Goal: Complete application form

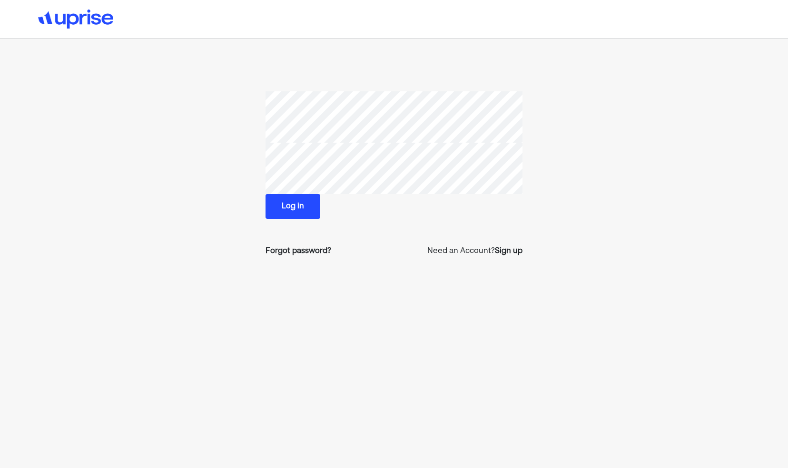
click at [300, 213] on button "Log in" at bounding box center [293, 206] width 55 height 25
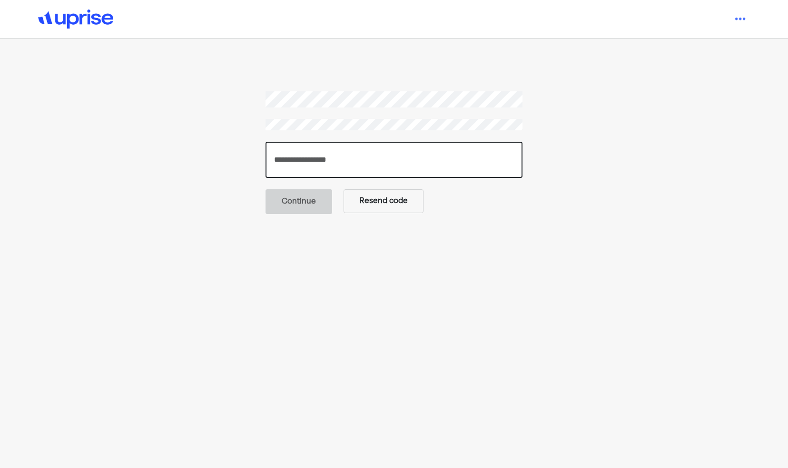
click at [317, 158] on input "number" at bounding box center [394, 160] width 257 height 36
type input "******"
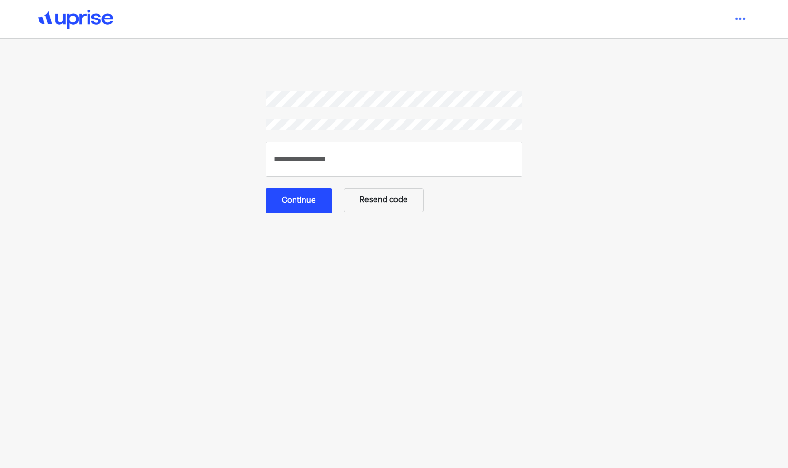
click at [310, 197] on button "Continue" at bounding box center [299, 200] width 67 height 25
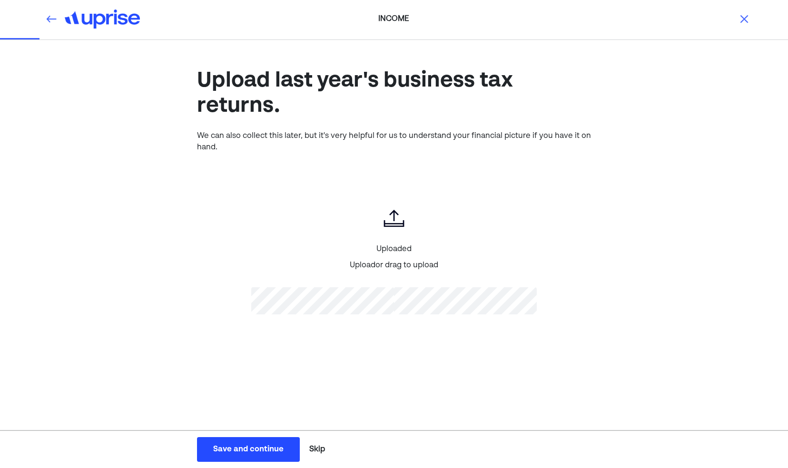
click at [276, 449] on div "Save and continue" at bounding box center [248, 449] width 70 height 11
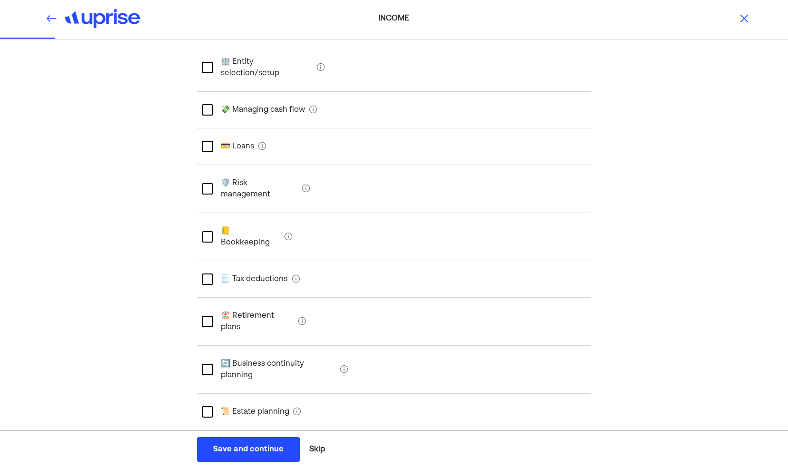
scroll to position [85, 0]
click at [211, 276] on div at bounding box center [207, 281] width 11 height 11
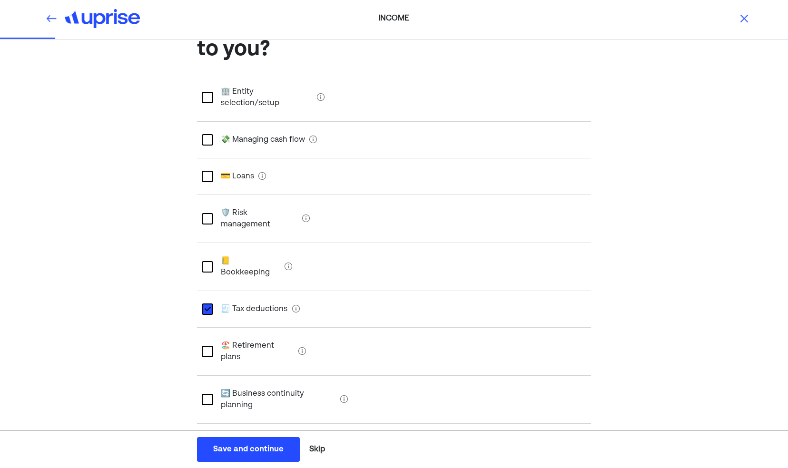
scroll to position [56, 0]
click at [215, 93] on selection\/setup "🏢 Entity selection/setup" at bounding box center [263, 98] width 100 height 38
click at [204, 346] on div at bounding box center [207, 351] width 11 height 11
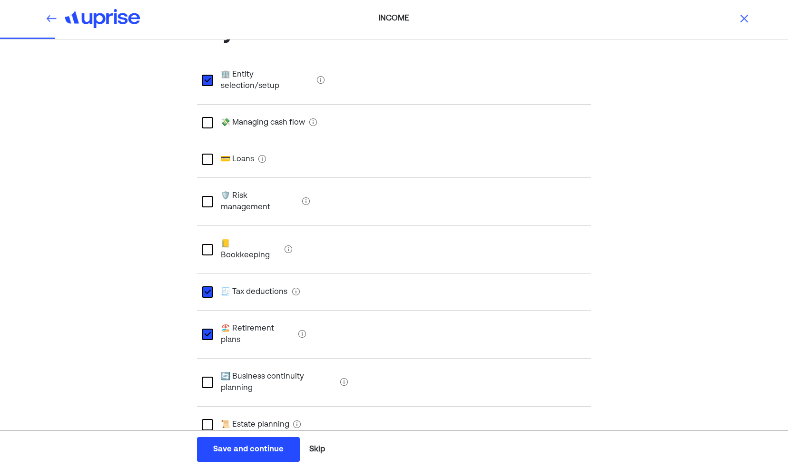
scroll to position [73, 0]
click at [207, 377] on div at bounding box center [207, 382] width 11 height 11
click at [209, 197] on div at bounding box center [207, 202] width 11 height 11
click at [207, 245] on div at bounding box center [207, 250] width 11 height 11
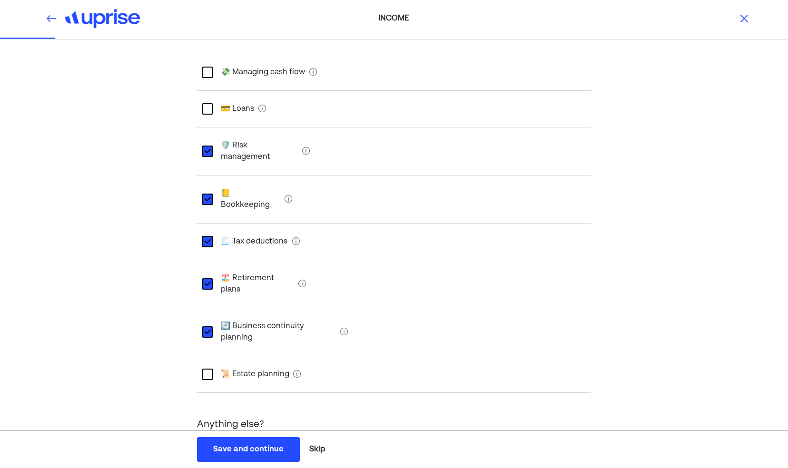
click at [251, 446] on div "Save and continue" at bounding box center [248, 449] width 70 height 11
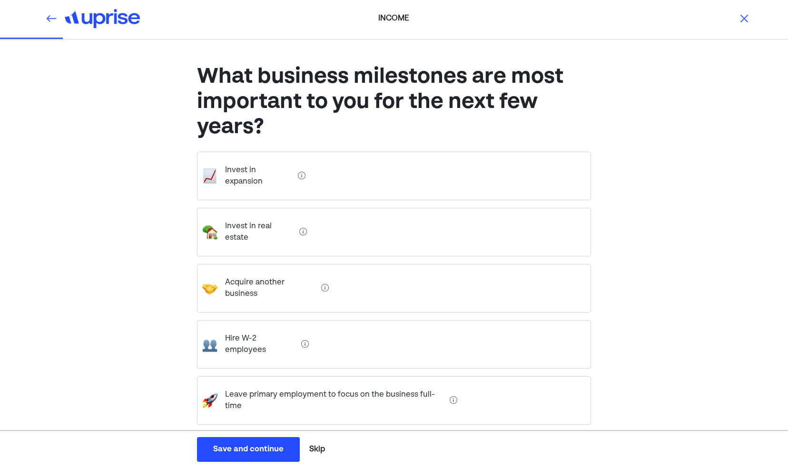
scroll to position [0, 0]
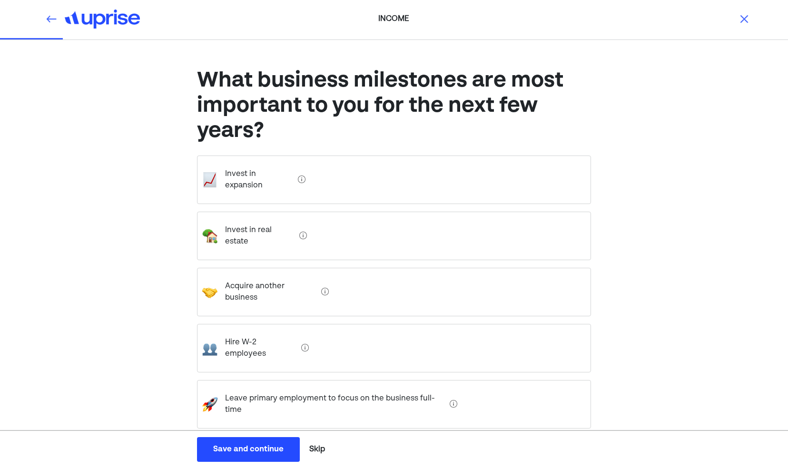
click at [310, 220] on div "Invest in real estate" at bounding box center [394, 236] width 394 height 49
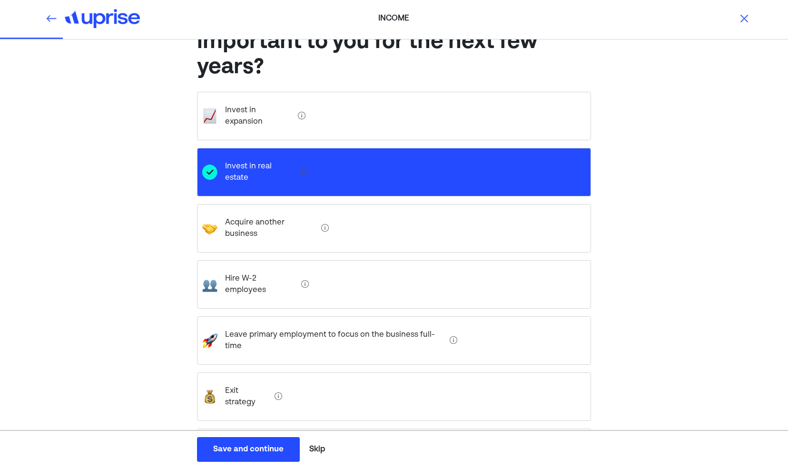
scroll to position [85, 0]
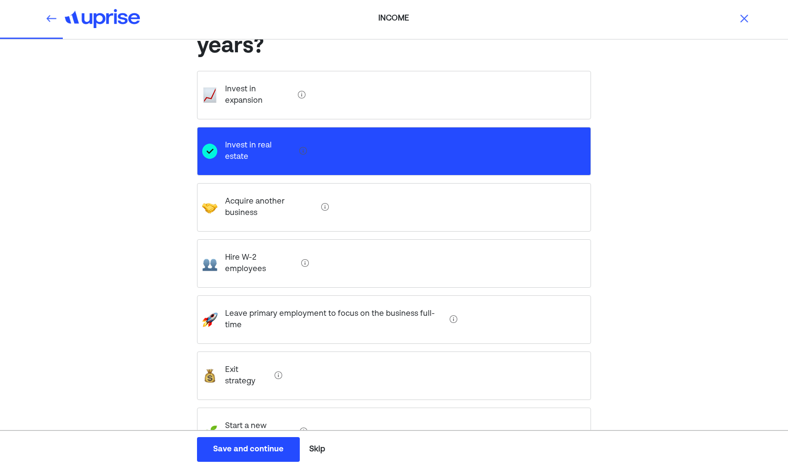
click at [304, 352] on div "Exit strategy" at bounding box center [394, 376] width 394 height 49
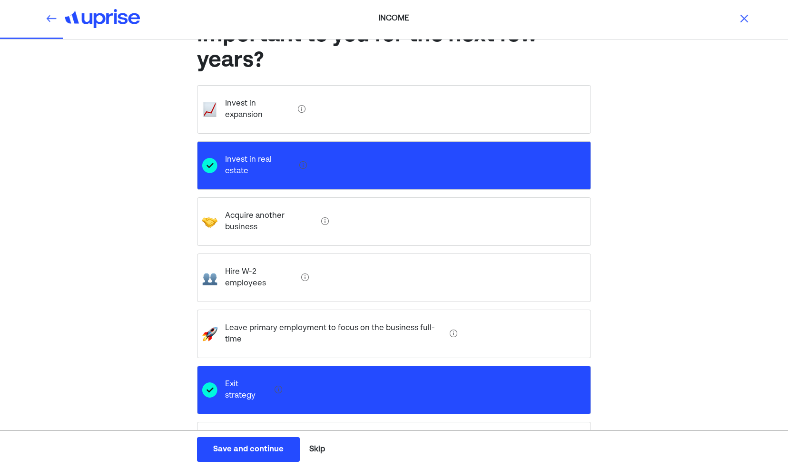
scroll to position [86, 0]
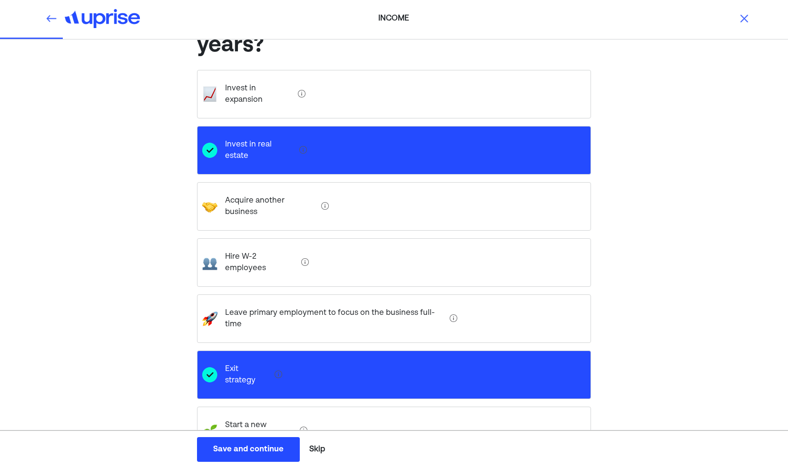
click at [274, 412] on venture "Start a new venture" at bounding box center [256, 431] width 79 height 38
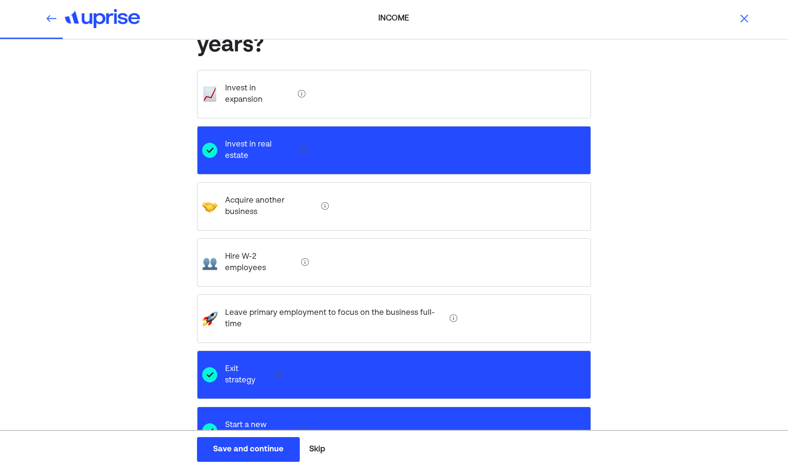
click at [261, 451] on div "Save and continue" at bounding box center [248, 449] width 70 height 11
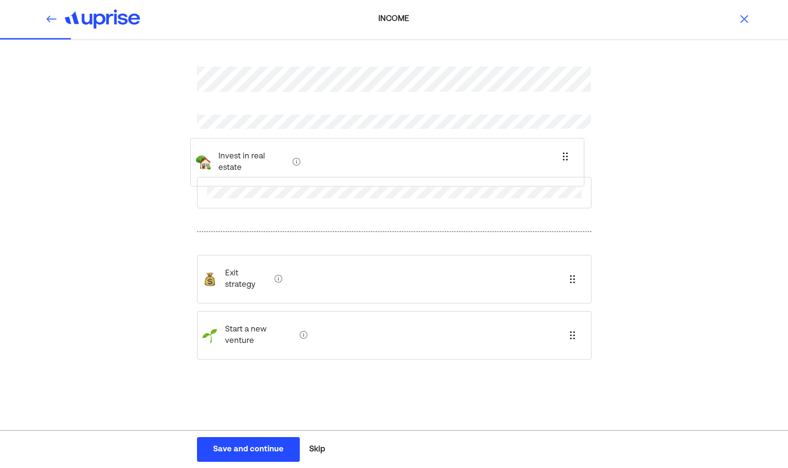
drag, startPoint x: 306, startPoint y: 248, endPoint x: 299, endPoint y: 155, distance: 93.6
click at [299, 155] on div "Invest in real estate Exit strategy Start a new venture" at bounding box center [394, 224] width 394 height 360
drag, startPoint x: 301, startPoint y: 283, endPoint x: 290, endPoint y: 195, distance: 88.7
click at [290, 195] on div "Invest in real estate Exit strategy Start a new venture" at bounding box center [394, 224] width 394 height 360
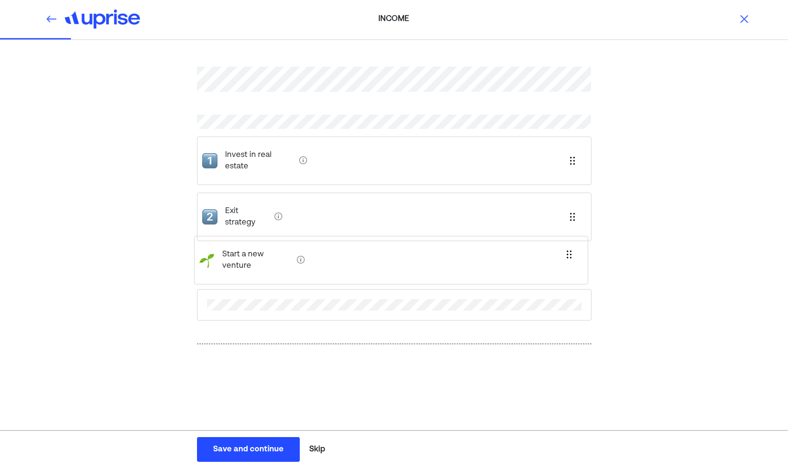
drag, startPoint x: 293, startPoint y: 316, endPoint x: 288, endPoint y: 227, distance: 89.1
click at [288, 227] on div "Invest in real estate Exit strategy Start a new venture" at bounding box center [394, 229] width 394 height 371
click at [253, 451] on div "Save and continue" at bounding box center [248, 449] width 70 height 11
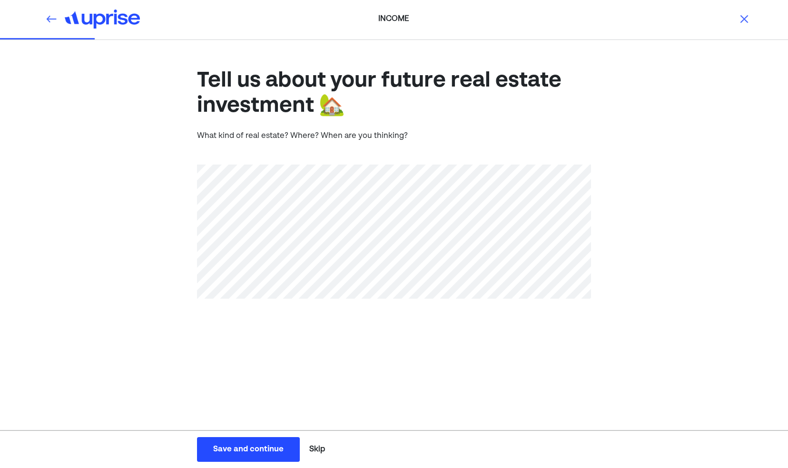
click at [233, 445] on div "Save and continue" at bounding box center [248, 449] width 70 height 11
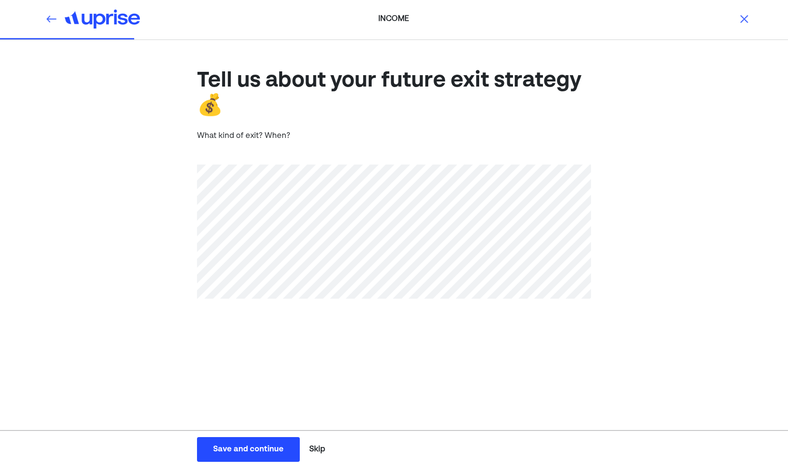
click at [244, 445] on div "Save and continue" at bounding box center [248, 449] width 70 height 11
click at [251, 453] on div "Save and continue" at bounding box center [248, 449] width 70 height 11
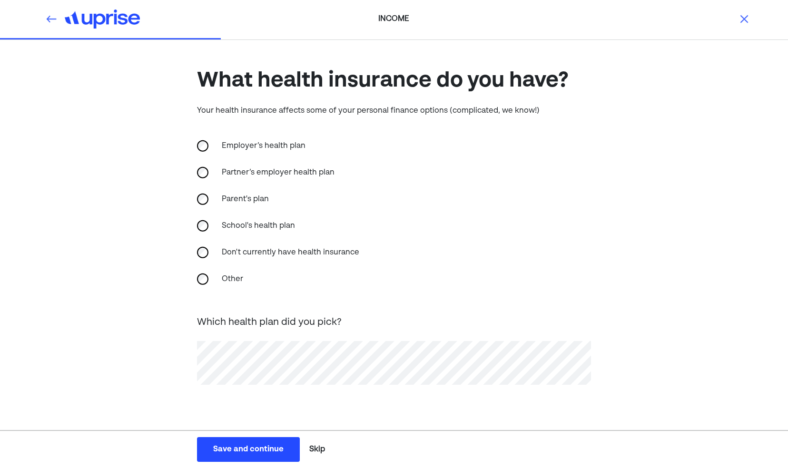
click at [243, 452] on div "Save and continue" at bounding box center [248, 449] width 70 height 11
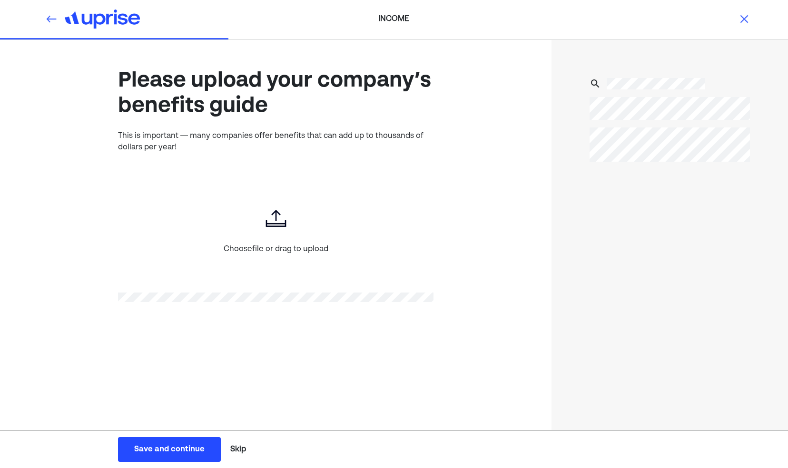
click at [235, 446] on button "Skip" at bounding box center [238, 450] width 23 height 24
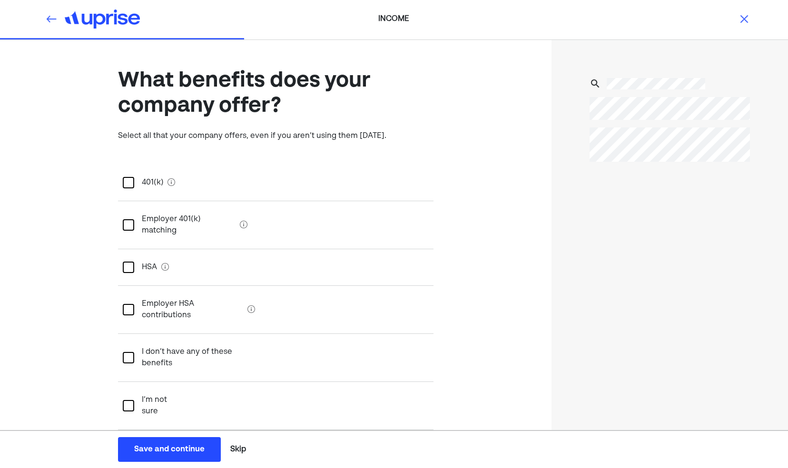
click at [137, 184] on div "401(k)" at bounding box center [148, 182] width 29 height 27
click at [131, 219] on div at bounding box center [128, 224] width 11 height 11
click at [192, 450] on div "Save and continue" at bounding box center [169, 449] width 70 height 11
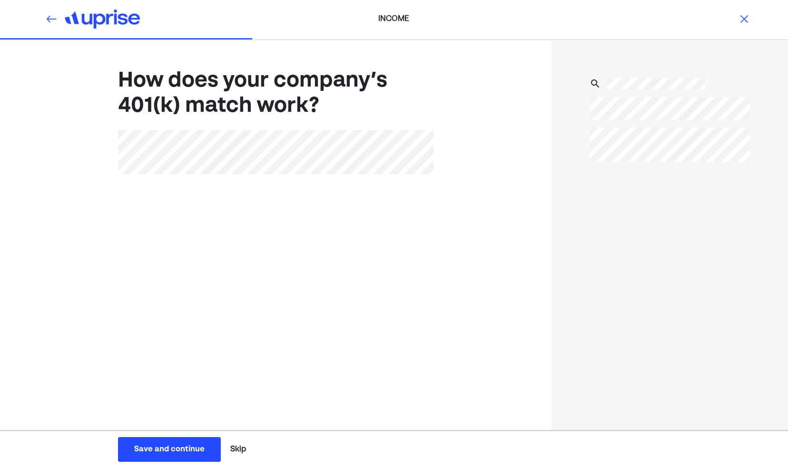
click at [165, 440] on button "Save and continue Save Save and continue" at bounding box center [169, 449] width 103 height 25
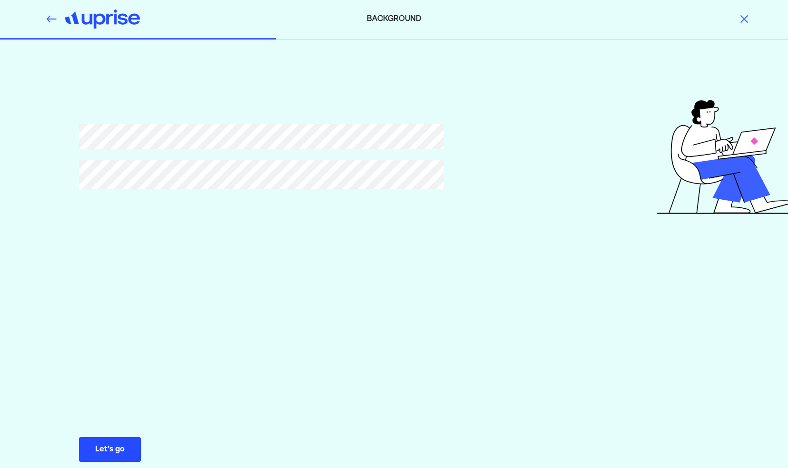
click at [123, 457] on button "Let’s go Save Let’s go" at bounding box center [110, 449] width 62 height 25
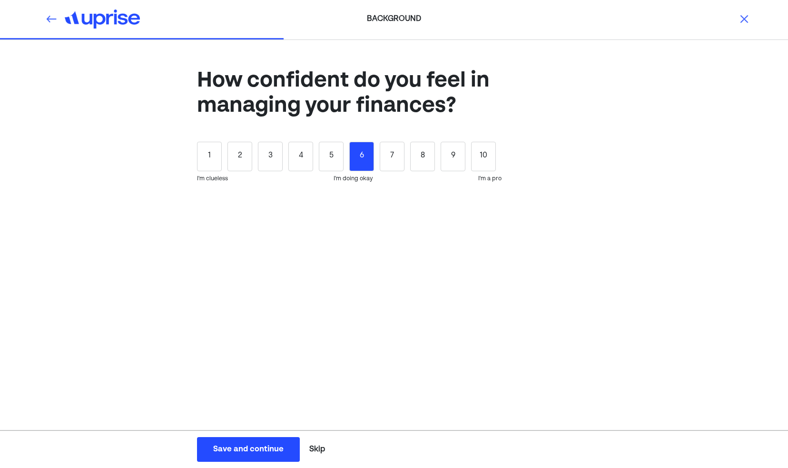
click at [359, 158] on div "6" at bounding box center [361, 157] width 25 height 30
click at [250, 451] on div "Save and continue" at bounding box center [248, 449] width 70 height 11
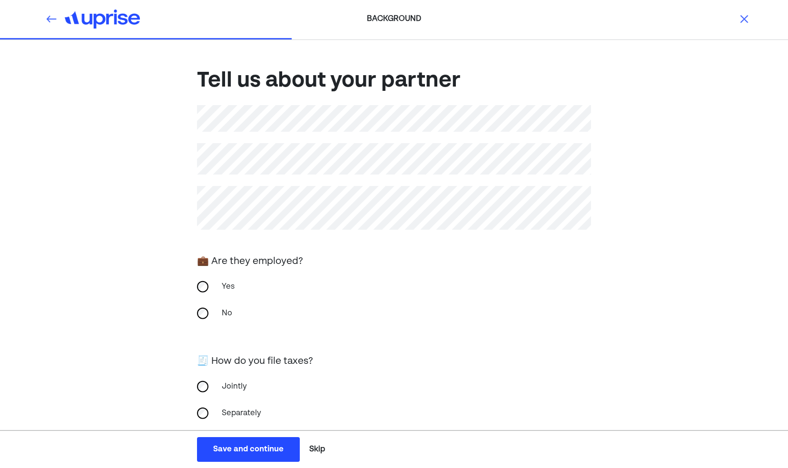
scroll to position [18, 0]
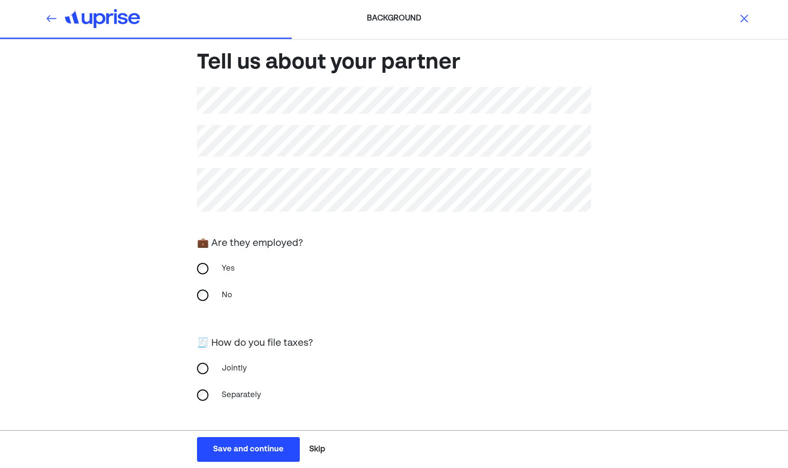
click at [237, 445] on div "Save and continue" at bounding box center [248, 449] width 70 height 11
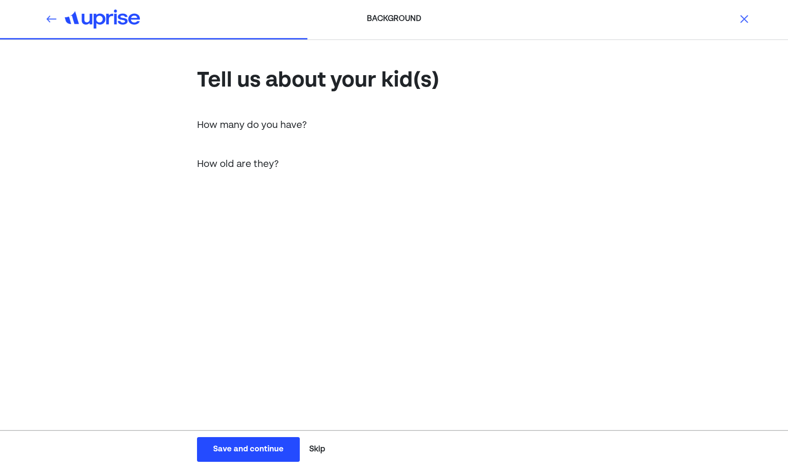
scroll to position [0, 0]
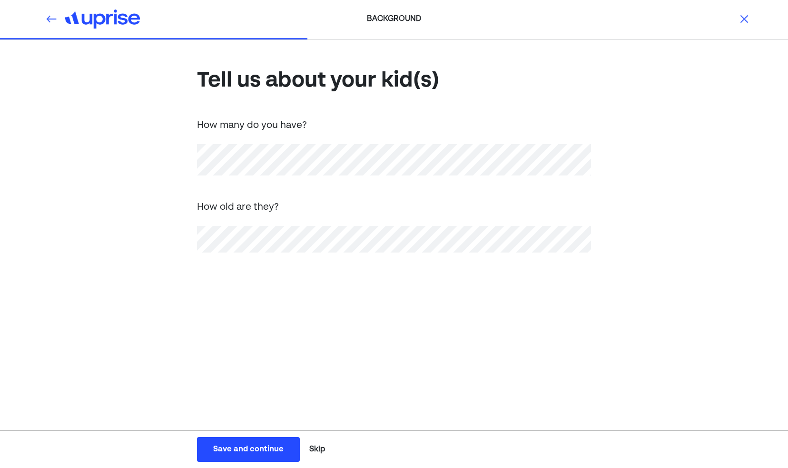
click at [216, 450] on div "Save and continue" at bounding box center [248, 449] width 70 height 11
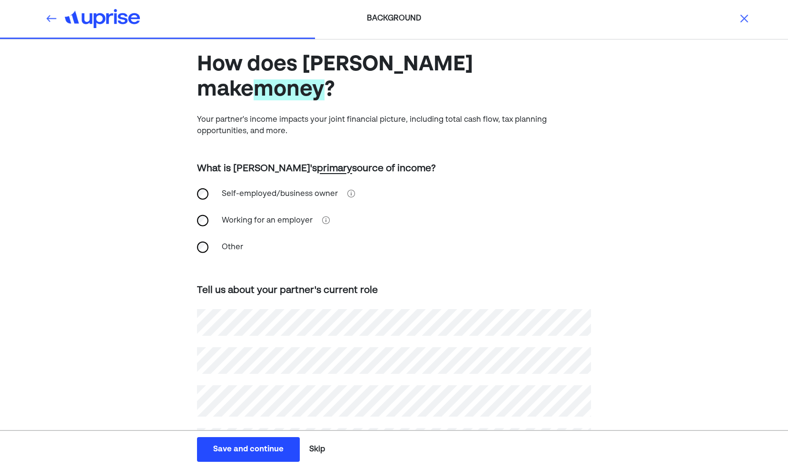
scroll to position [44, 0]
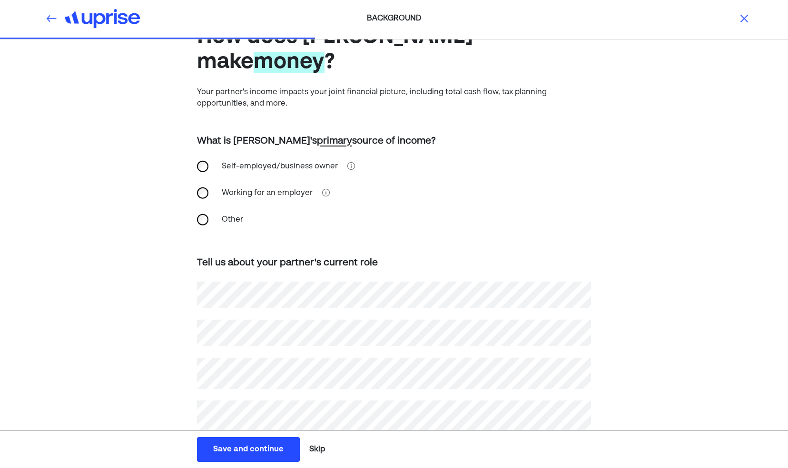
click at [272, 456] on button "Save and continue Save Save and continue" at bounding box center [248, 449] width 103 height 25
click at [251, 443] on button "Save and continue Save Save and continue" at bounding box center [248, 449] width 103 height 25
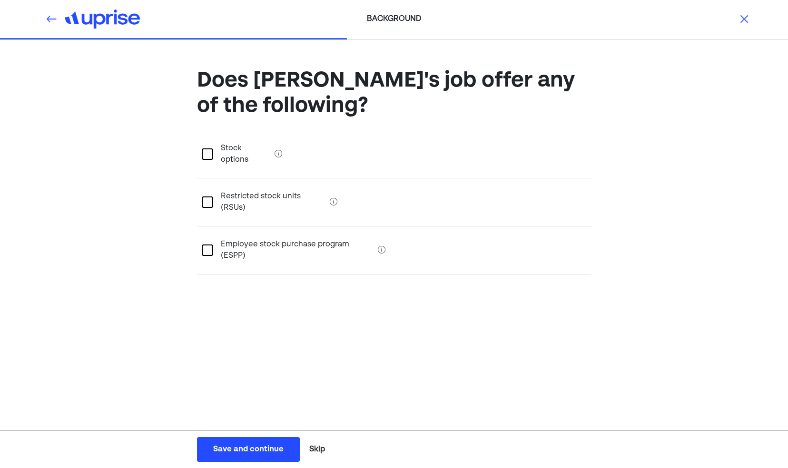
click at [264, 456] on button "Save and continue Save Save and continue" at bounding box center [248, 449] width 103 height 25
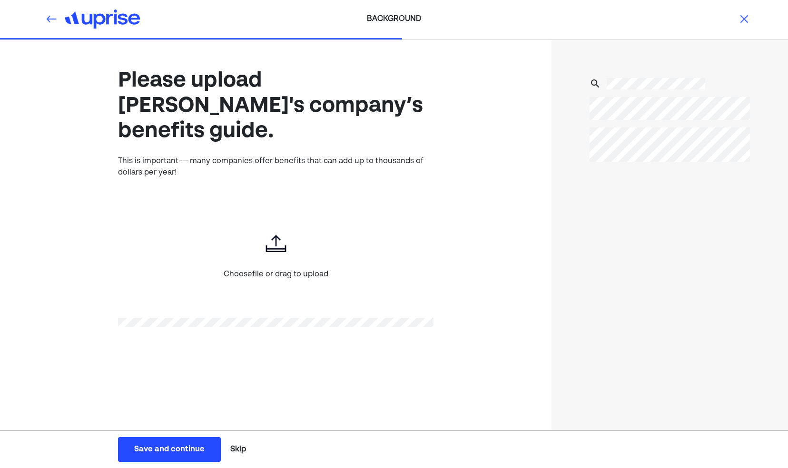
click at [246, 451] on button "Skip" at bounding box center [238, 450] width 23 height 24
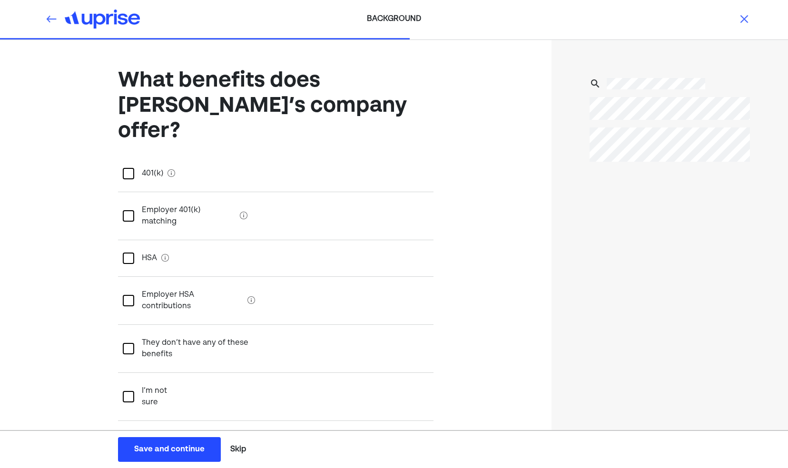
click at [129, 168] on div at bounding box center [128, 173] width 11 height 11
click at [130, 210] on div at bounding box center [128, 215] width 11 height 11
click at [172, 450] on div "Save and continue" at bounding box center [169, 449] width 70 height 11
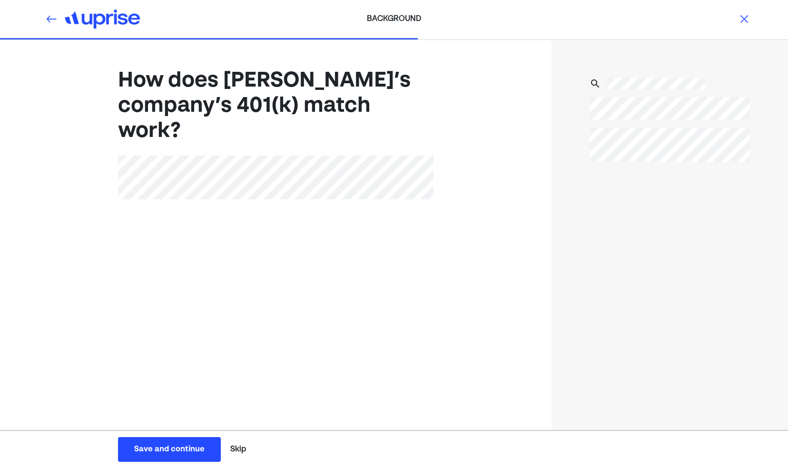
click at [230, 445] on button "Skip" at bounding box center [238, 450] width 23 height 24
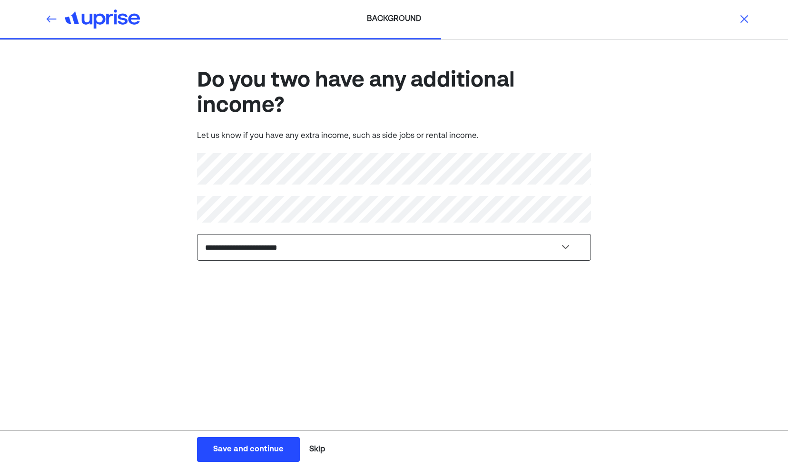
click at [270, 243] on select "**********" at bounding box center [394, 247] width 394 height 27
select select "*****"
click at [197, 234] on select "**********" at bounding box center [394, 247] width 394 height 27
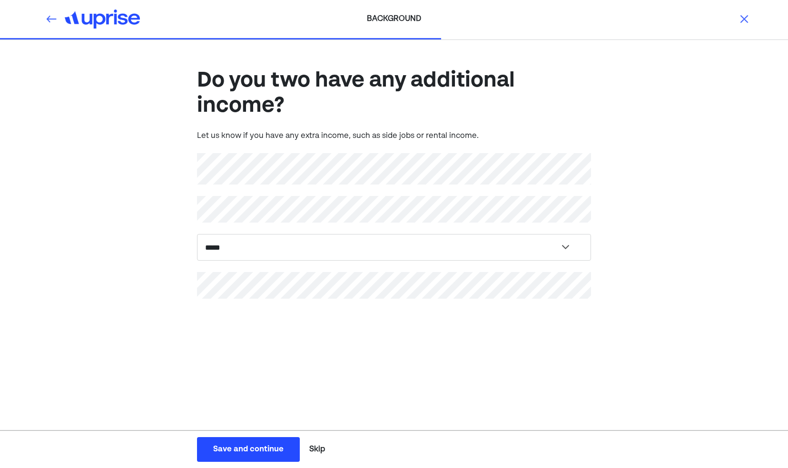
click at [252, 462] on button "Save and continue Save Save and continue" at bounding box center [248, 449] width 103 height 25
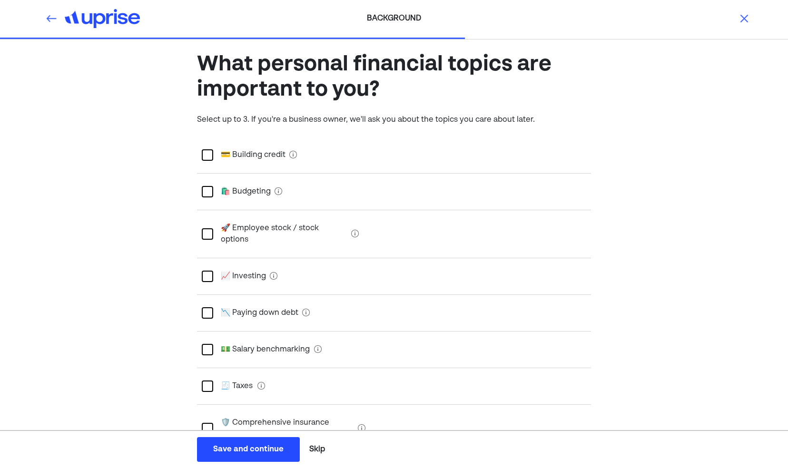
scroll to position [17, 0]
click at [206, 189] on div at bounding box center [207, 190] width 11 height 11
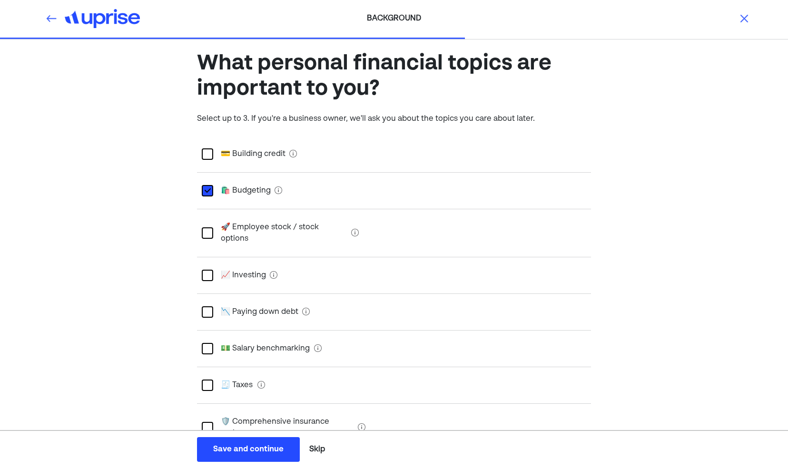
scroll to position [37, 0]
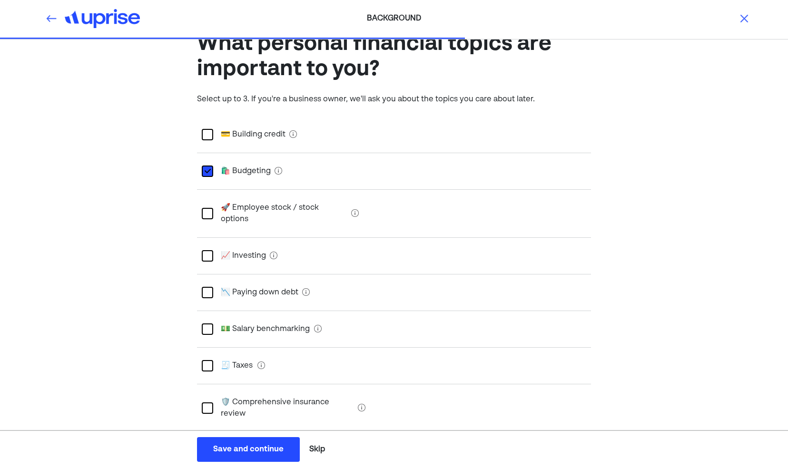
click at [208, 250] on div at bounding box center [207, 255] width 11 height 11
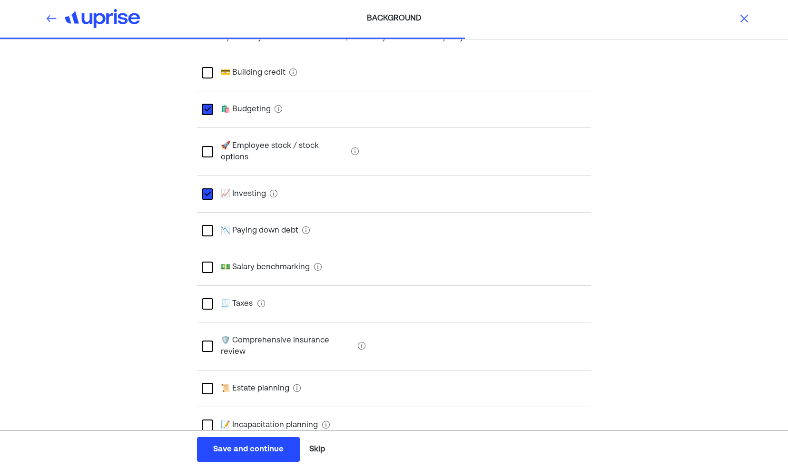
scroll to position [104, 0]
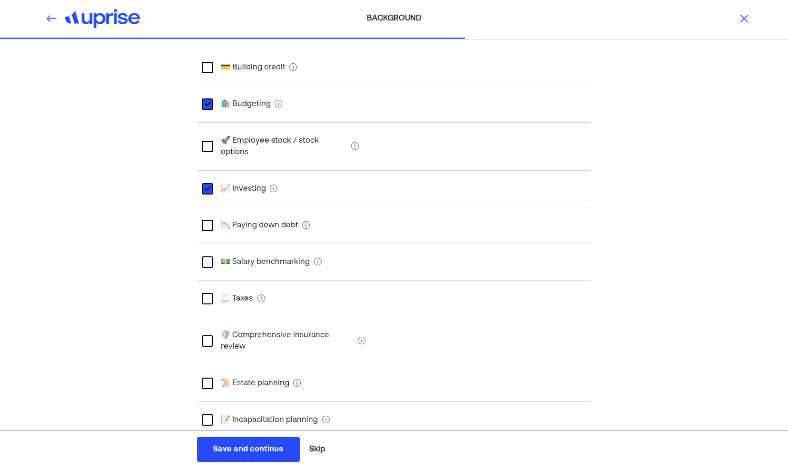
click at [207, 295] on div "🧾 Taxes" at bounding box center [394, 299] width 394 height 37
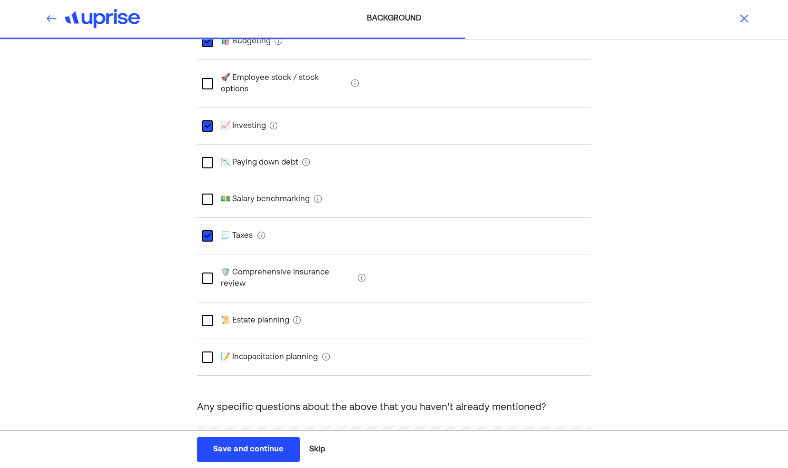
click at [207, 315] on div at bounding box center [207, 320] width 11 height 11
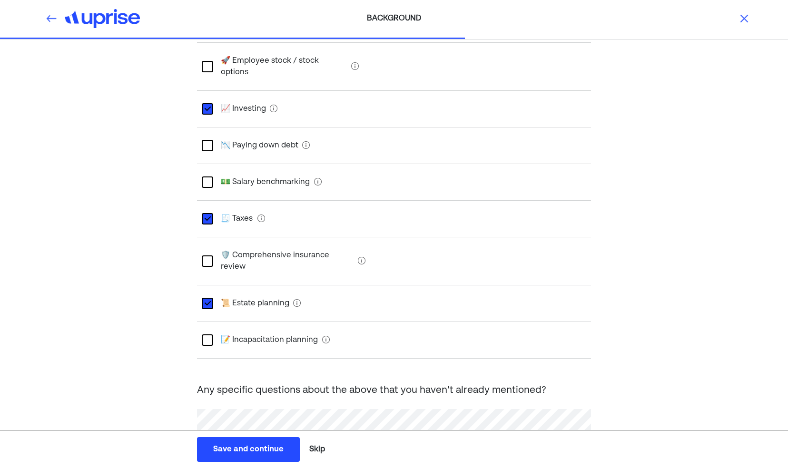
click at [271, 453] on div "Save and continue" at bounding box center [248, 449] width 70 height 11
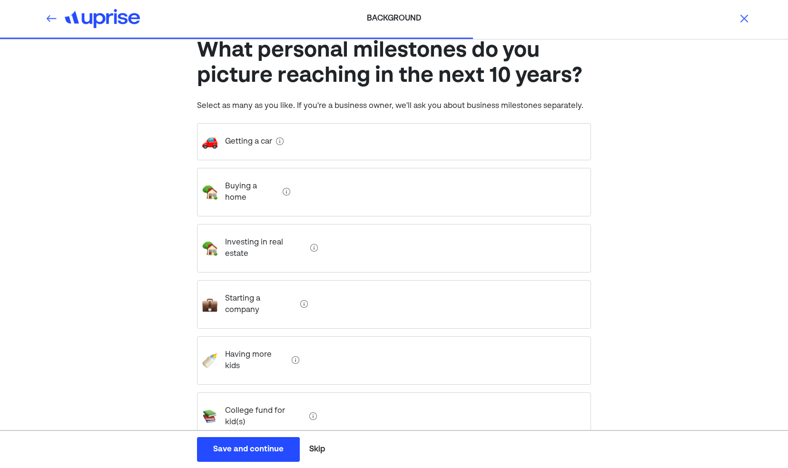
scroll to position [30, 0]
click at [259, 229] on estate "Investing in real estate" at bounding box center [261, 248] width 89 height 38
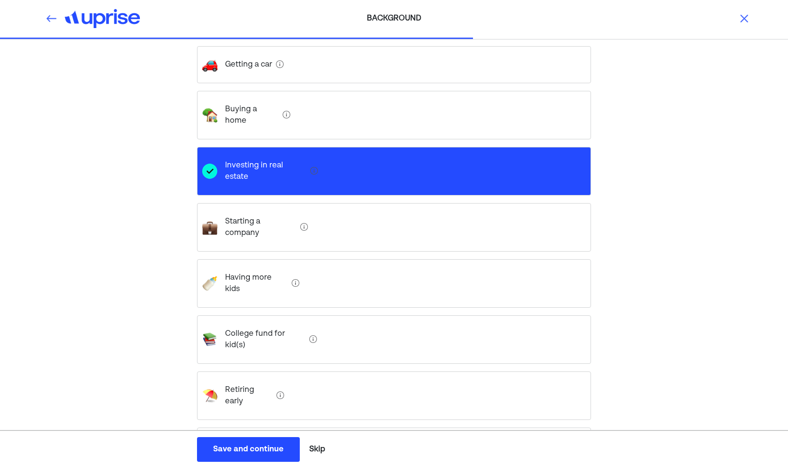
scroll to position [108, 0]
click at [259, 320] on kid\(s\) "College fund for kid(s)" at bounding box center [261, 339] width 88 height 38
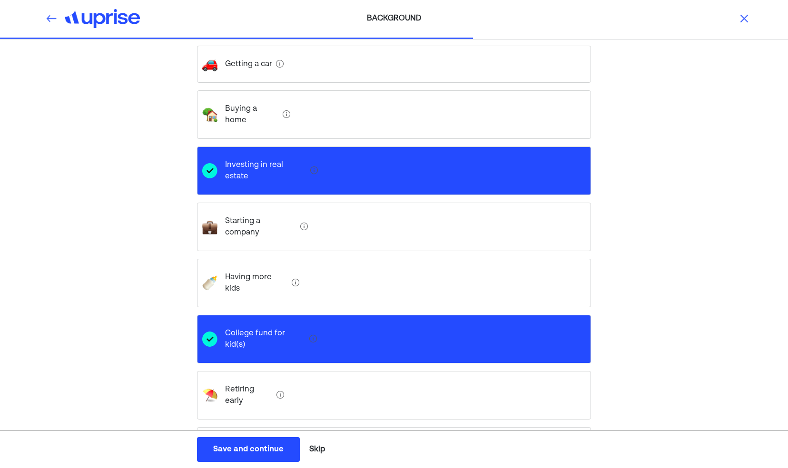
click at [252, 376] on early "Retiring early" at bounding box center [244, 395] width 55 height 38
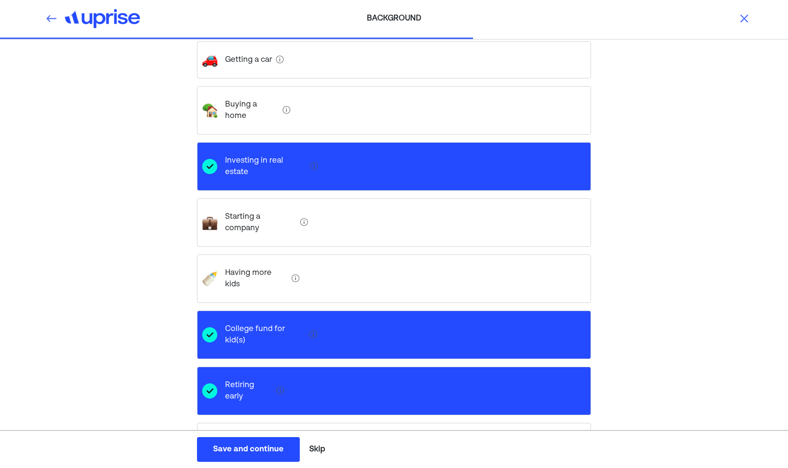
scroll to position [128, 0]
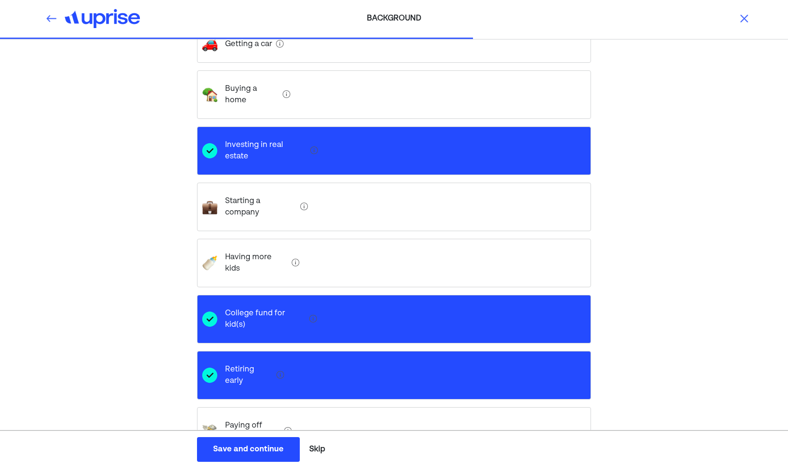
click at [246, 448] on div "Save and continue" at bounding box center [248, 449] width 70 height 11
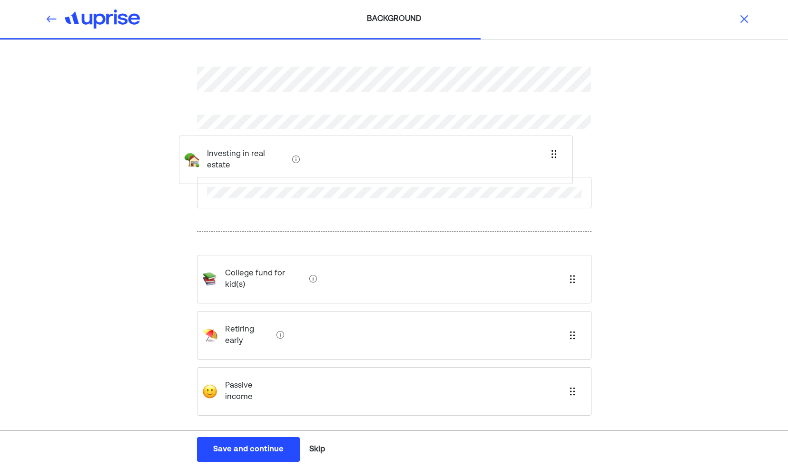
drag, startPoint x: 306, startPoint y: 236, endPoint x: 281, endPoint y: 139, distance: 100.4
click at [281, 139] on div "Investing in real estate College fund for kid(s) Retiring early Passive income" at bounding box center [394, 252] width 394 height 416
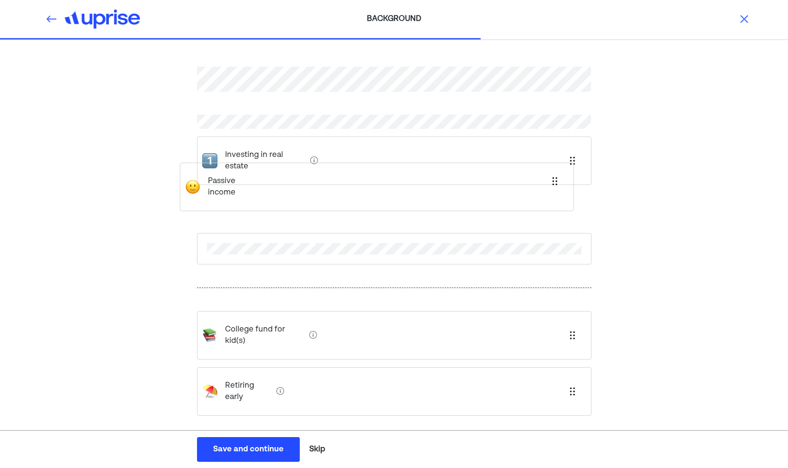
drag, startPoint x: 287, startPoint y: 366, endPoint x: 270, endPoint y: 179, distance: 187.3
click at [270, 179] on div "Investing in real estate College fund for kid(s) Retiring early Passive income" at bounding box center [394, 252] width 394 height 416
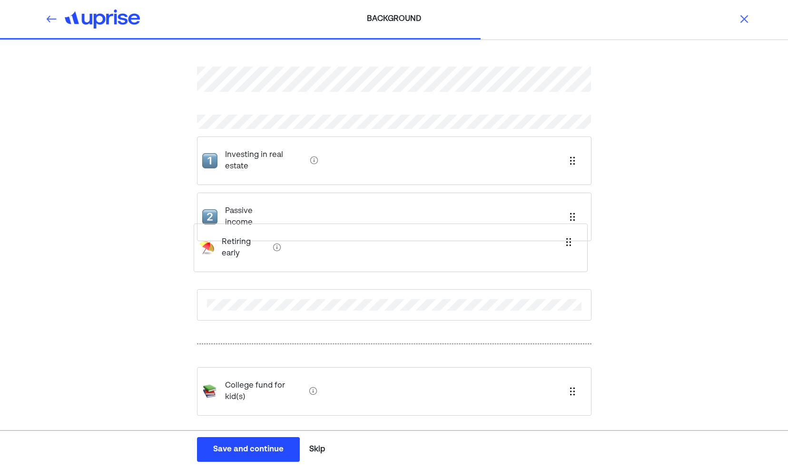
drag, startPoint x: 269, startPoint y: 364, endPoint x: 266, endPoint y: 234, distance: 129.9
click at [266, 234] on div "Investing in real estate Passive income College fund for kid(s) Retiring early" at bounding box center [394, 252] width 394 height 416
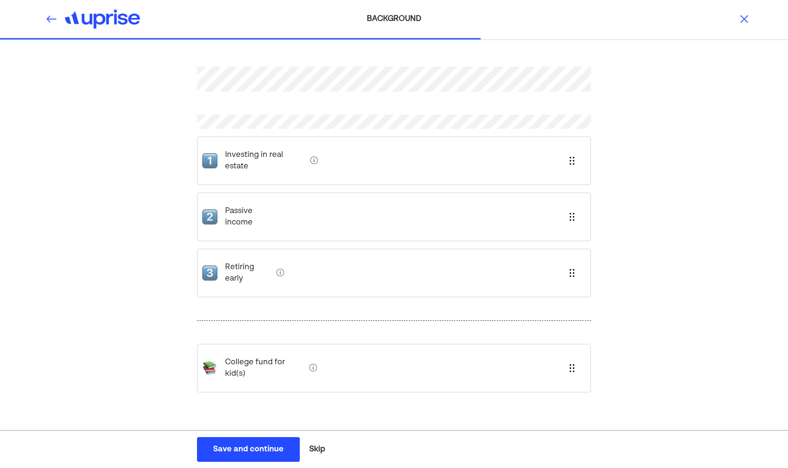
click at [263, 446] on div "Save and continue" at bounding box center [248, 449] width 70 height 11
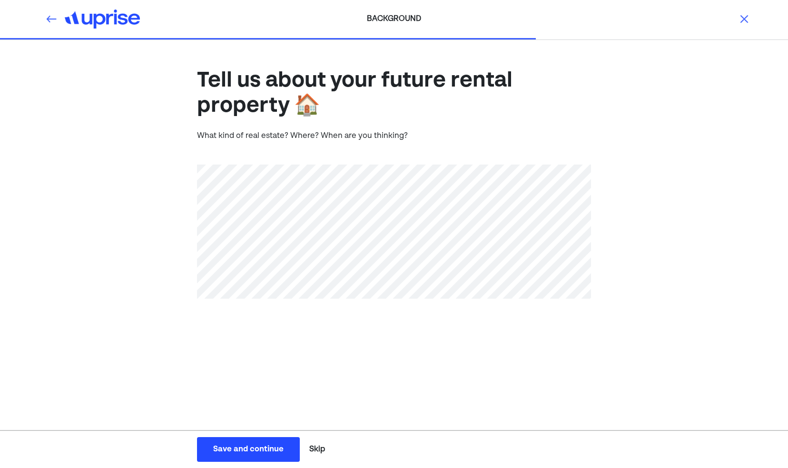
click at [233, 450] on div "Save and continue" at bounding box center [248, 449] width 70 height 11
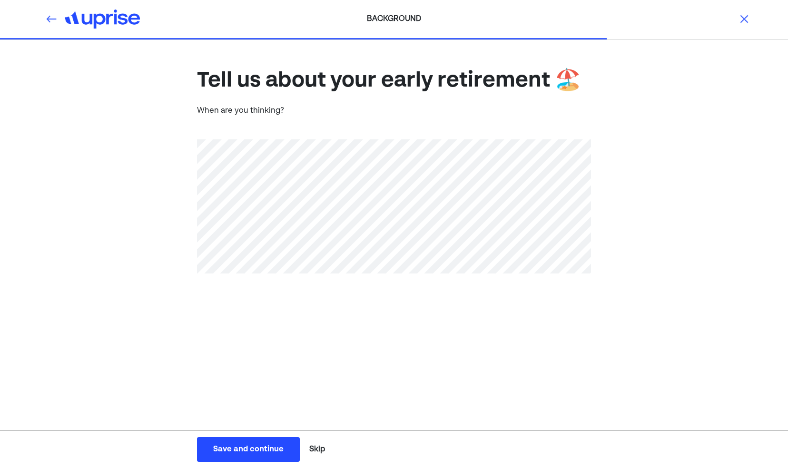
click at [257, 452] on div "Save and continue" at bounding box center [248, 449] width 70 height 11
click at [318, 449] on button "Skip" at bounding box center [316, 450] width 23 height 24
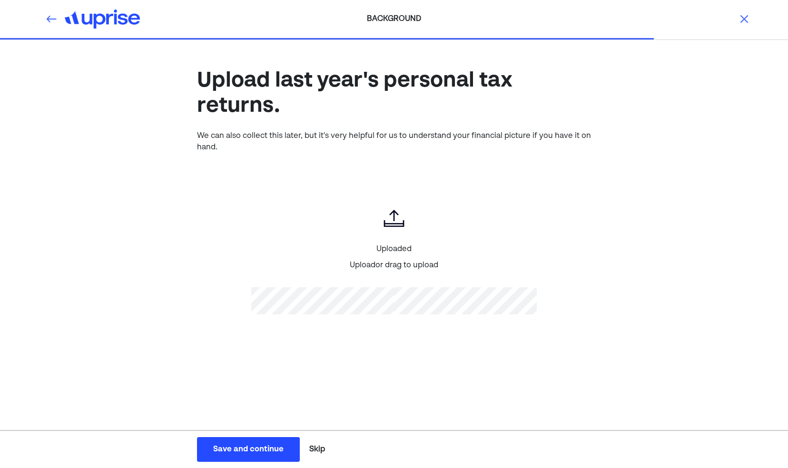
click at [269, 445] on div "Save and continue" at bounding box center [248, 449] width 70 height 11
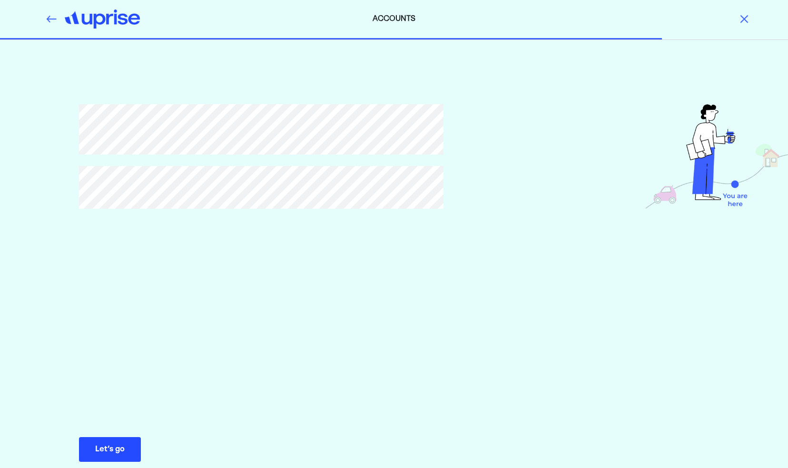
click at [115, 451] on div "Let’s go" at bounding box center [110, 449] width 30 height 11
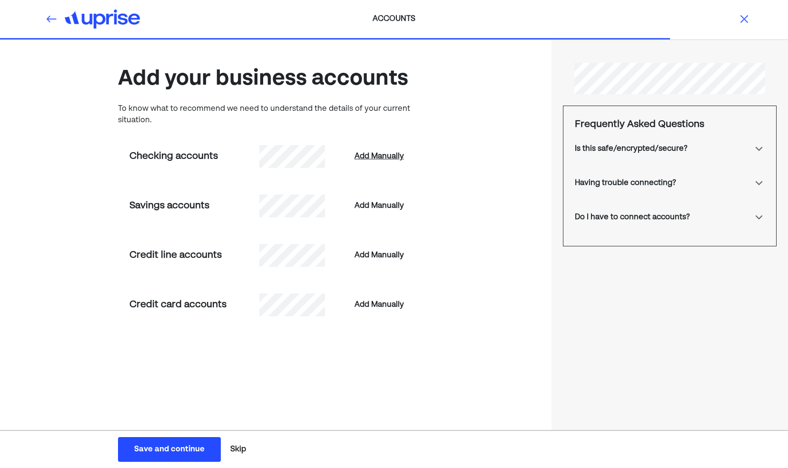
click at [391, 152] on div "Add Manually" at bounding box center [379, 156] width 49 height 11
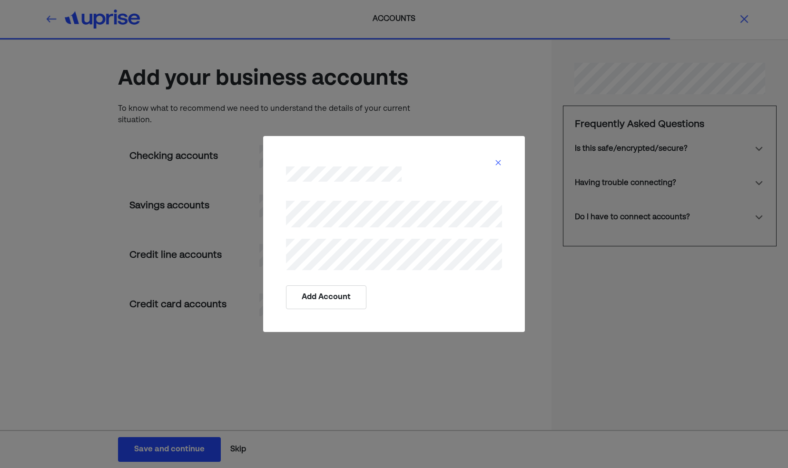
click at [348, 298] on button "Add Account" at bounding box center [326, 298] width 80 height 24
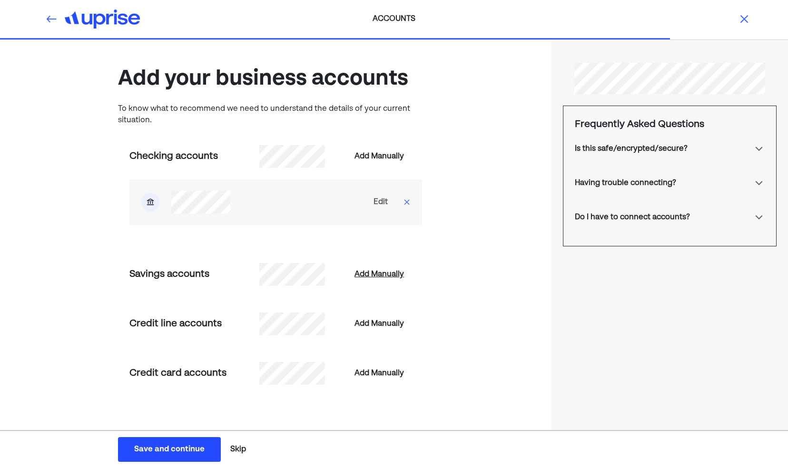
click at [377, 271] on div "Add Manually" at bounding box center [379, 274] width 49 height 11
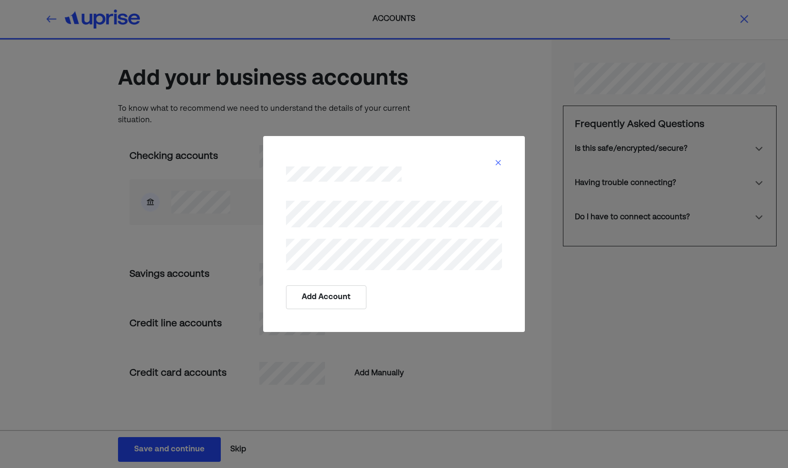
click at [327, 298] on button "Add Account" at bounding box center [326, 298] width 80 height 24
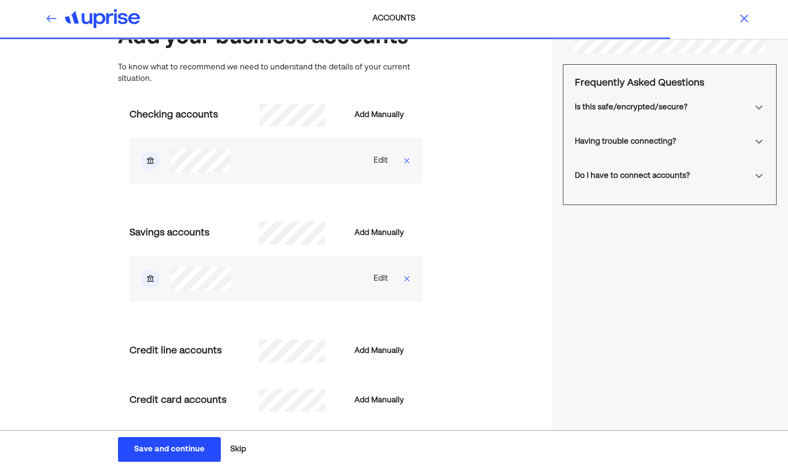
scroll to position [61, 0]
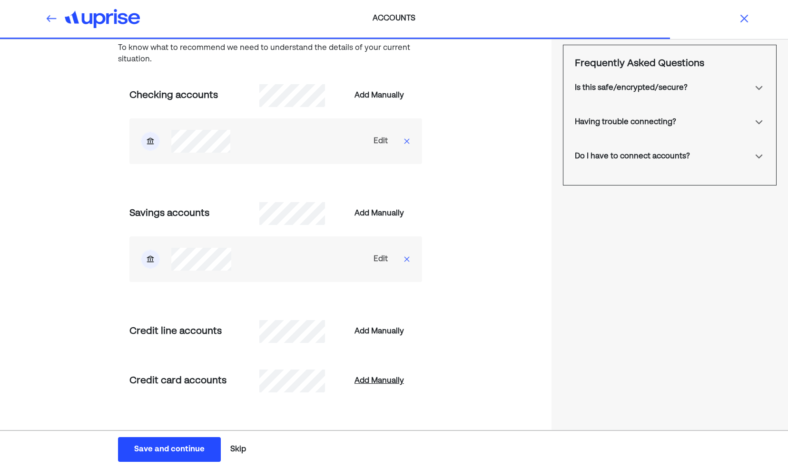
click at [364, 379] on div "Add Manually" at bounding box center [379, 380] width 49 height 11
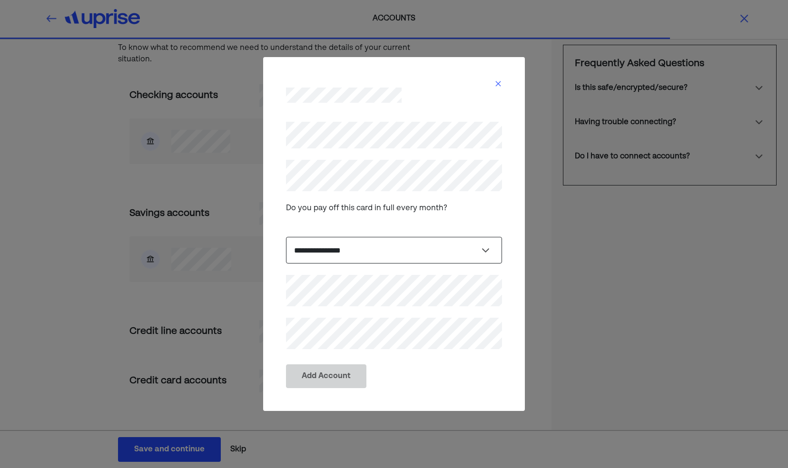
click at [366, 258] on select "**********" at bounding box center [394, 250] width 216 height 27
select select "*****"
click at [286, 237] on select "**********" at bounding box center [394, 250] width 216 height 27
click at [340, 380] on button "Add Account" at bounding box center [326, 376] width 80 height 24
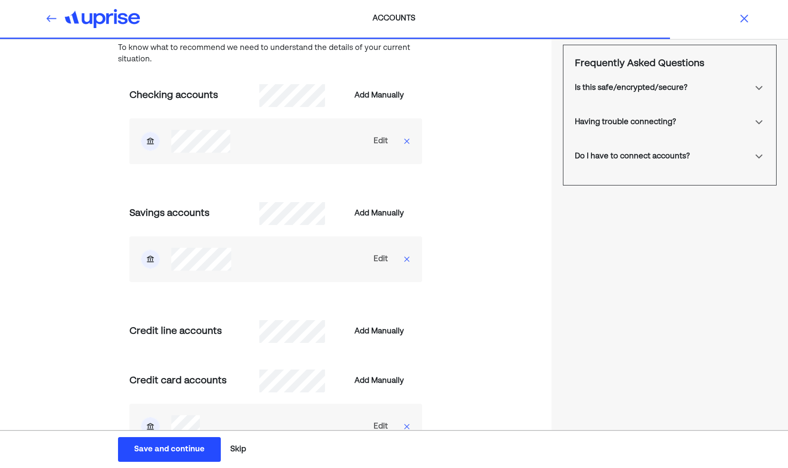
scroll to position [129, 0]
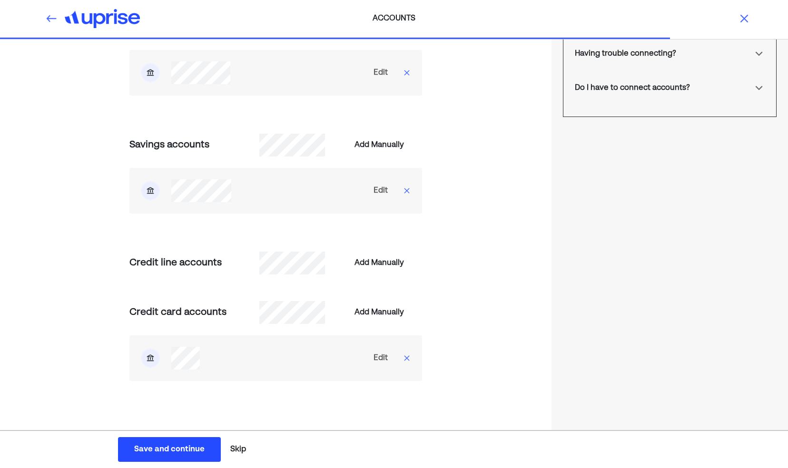
click at [169, 451] on div "Save and continue" at bounding box center [169, 449] width 70 height 11
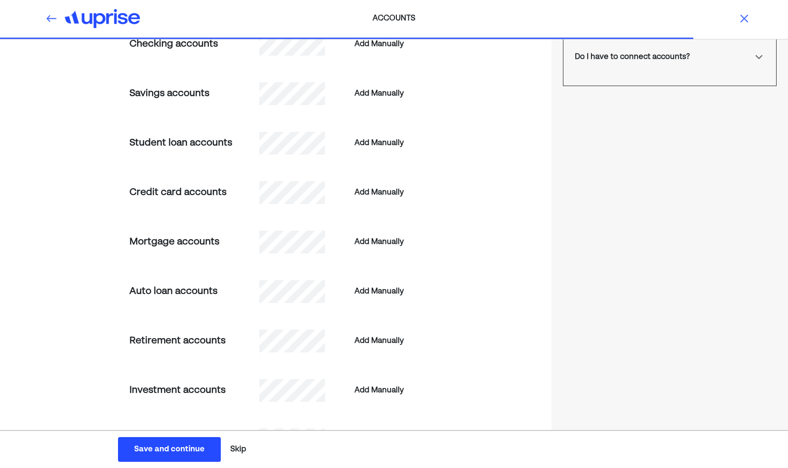
scroll to position [162, 0]
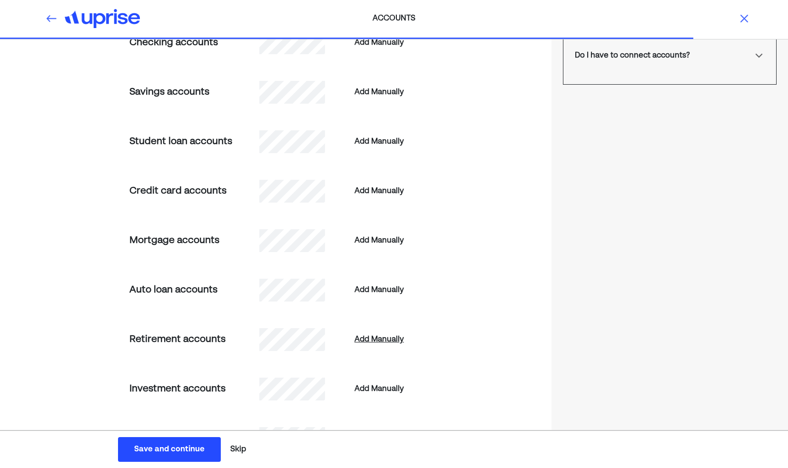
click at [374, 338] on div "Add Manually" at bounding box center [379, 339] width 49 height 11
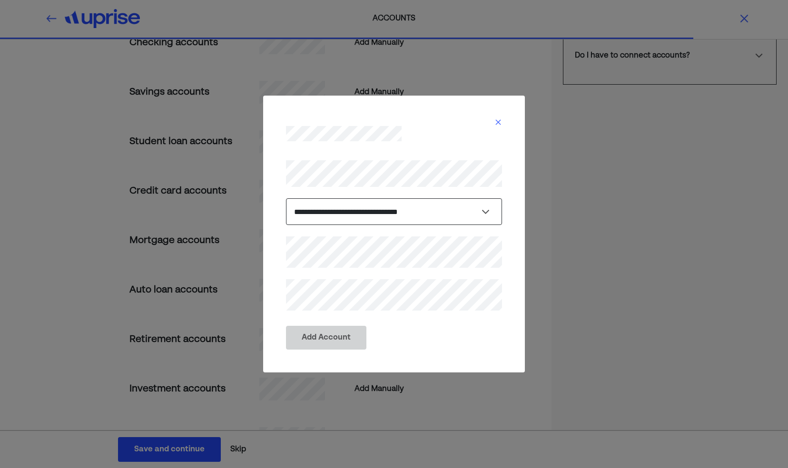
click at [359, 209] on select "**********" at bounding box center [394, 211] width 216 height 27
click at [500, 123] on img at bounding box center [498, 122] width 8 height 8
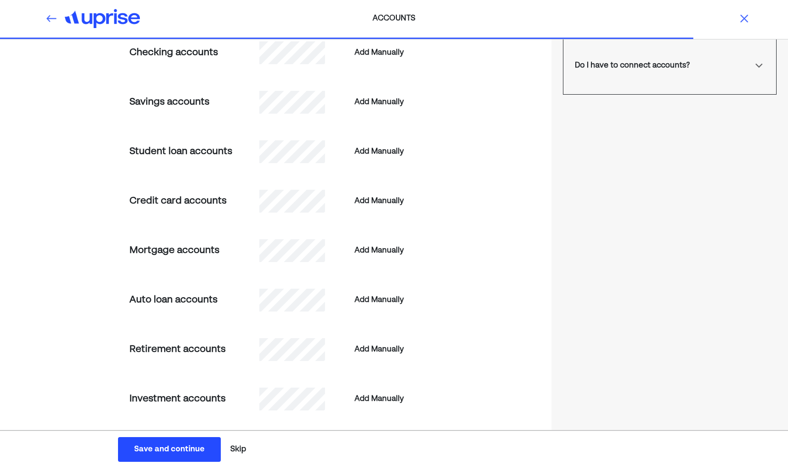
scroll to position [154, 0]
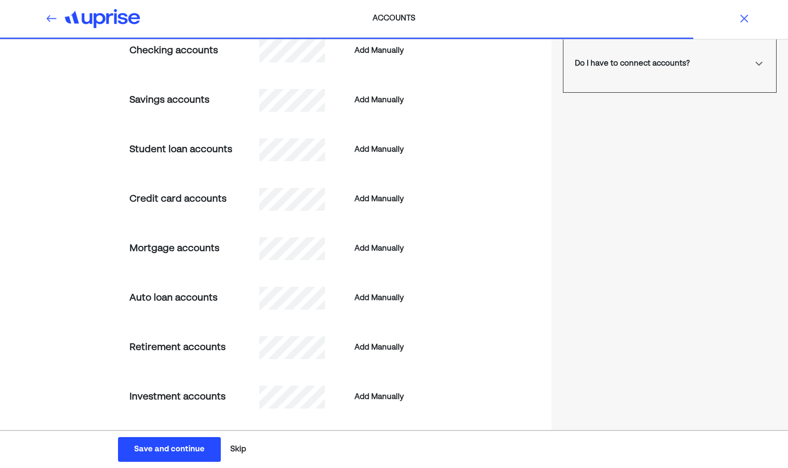
click at [232, 448] on button "Skip" at bounding box center [238, 450] width 23 height 24
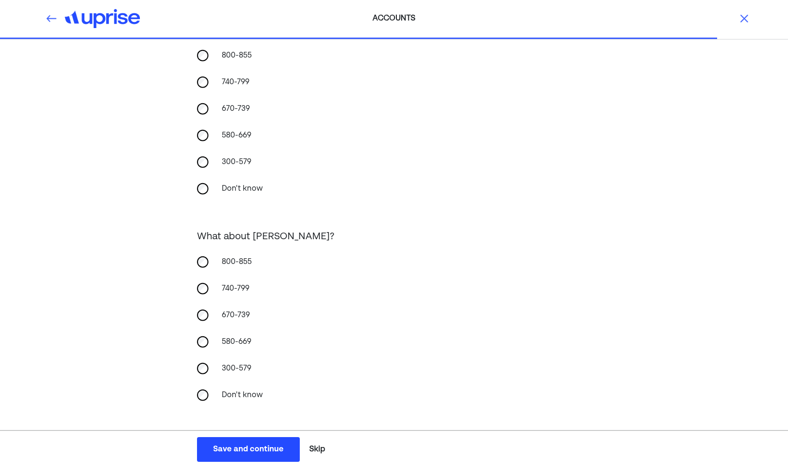
scroll to position [90, 0]
click at [253, 444] on div "Save and continue" at bounding box center [248, 449] width 70 height 11
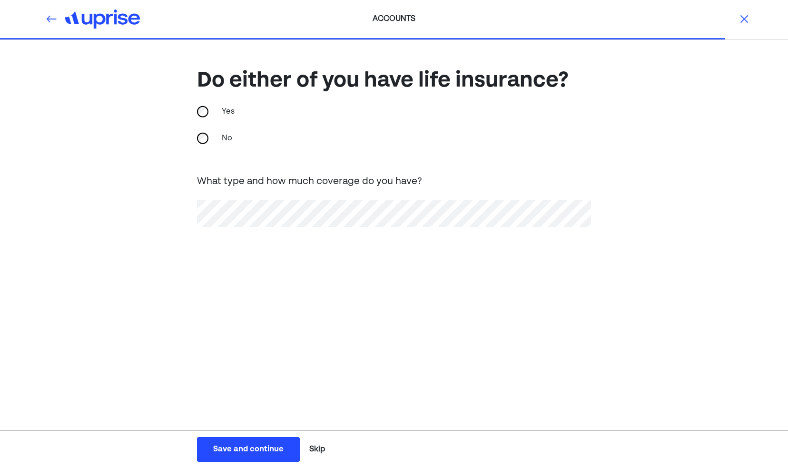
click at [277, 454] on div "Save and continue" at bounding box center [248, 449] width 70 height 11
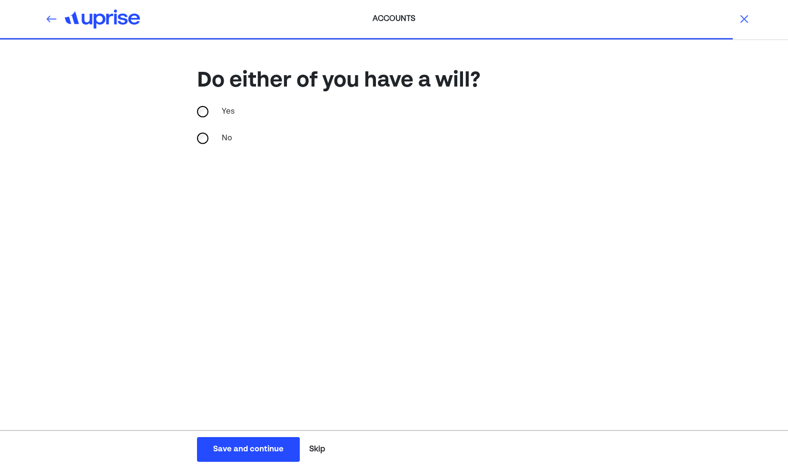
click at [254, 453] on div "Save and continue" at bounding box center [248, 449] width 70 height 11
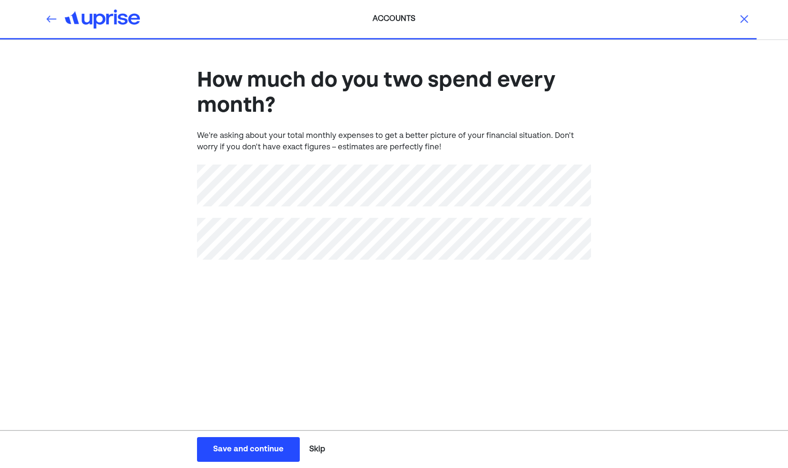
click at [229, 441] on button "Save and continue Save Save and continue" at bounding box center [248, 449] width 103 height 25
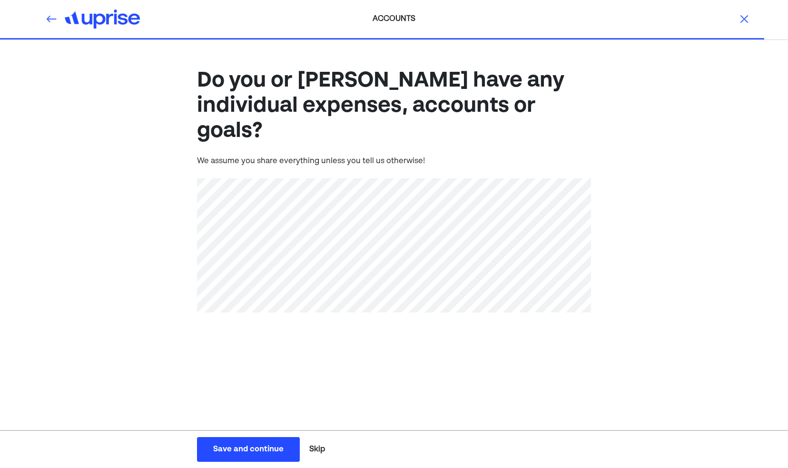
click at [268, 447] on div "Save and continue" at bounding box center [248, 449] width 70 height 11
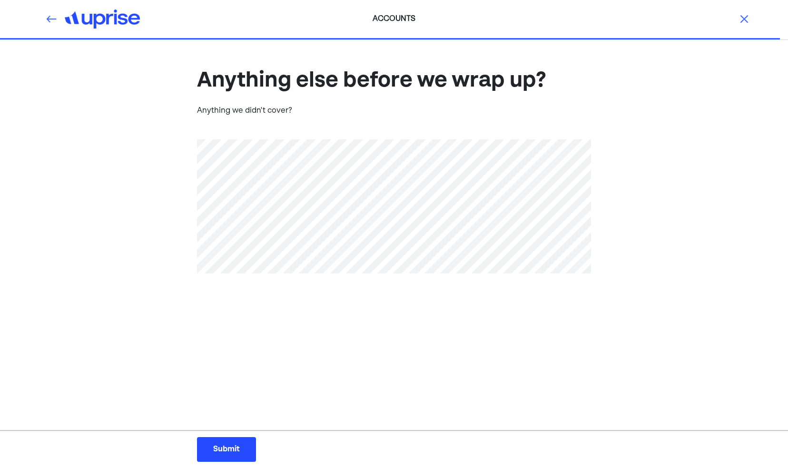
click at [227, 453] on div "Submit" at bounding box center [226, 449] width 27 height 11
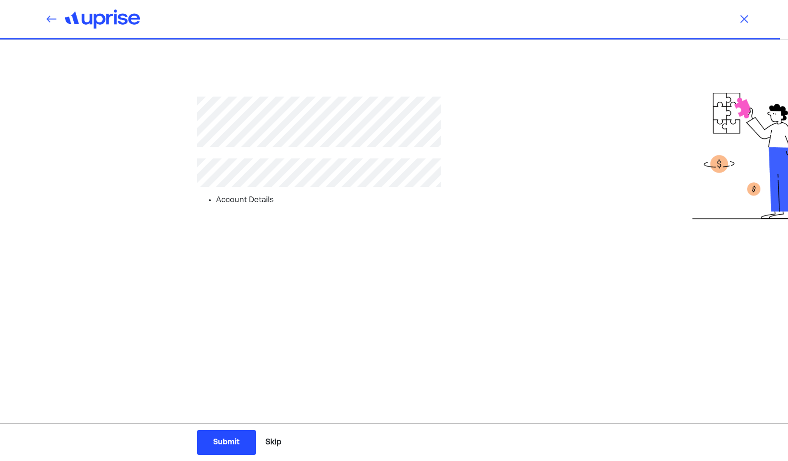
click at [217, 442] on div "Submit" at bounding box center [226, 442] width 27 height 11
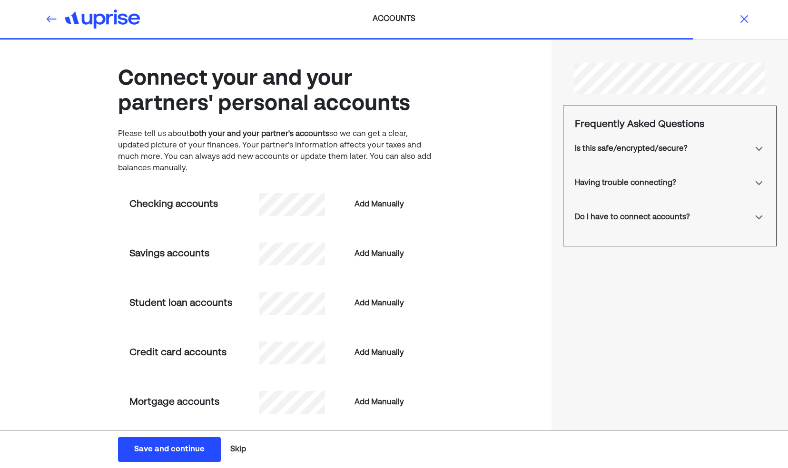
click at [236, 448] on button "Skip" at bounding box center [238, 450] width 23 height 24
click at [197, 448] on button "Skip" at bounding box center [194, 450] width 23 height 24
click at [192, 451] on button "Skip" at bounding box center [194, 450] width 23 height 24
click at [739, 19] on img at bounding box center [744, 18] width 11 height 11
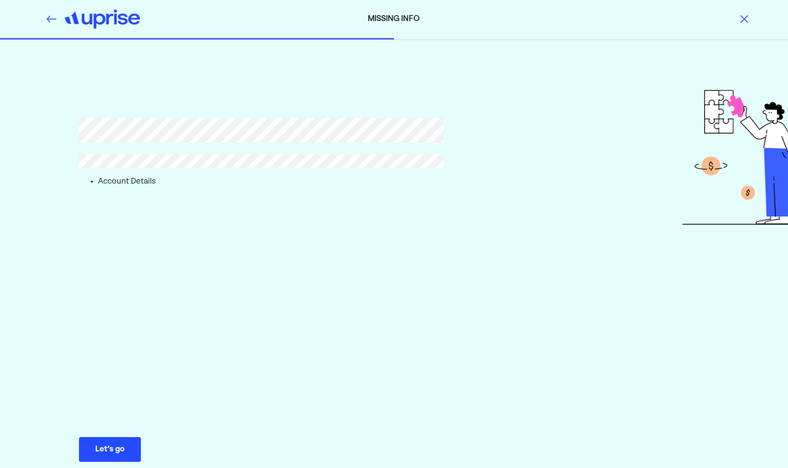
click at [100, 455] on div "Let’s go" at bounding box center [110, 449] width 30 height 11
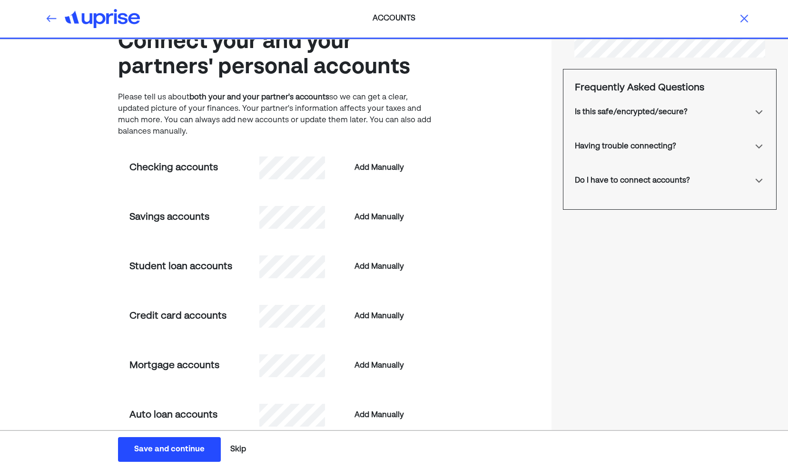
scroll to position [36, 0]
